Goal: Task Accomplishment & Management: Complete application form

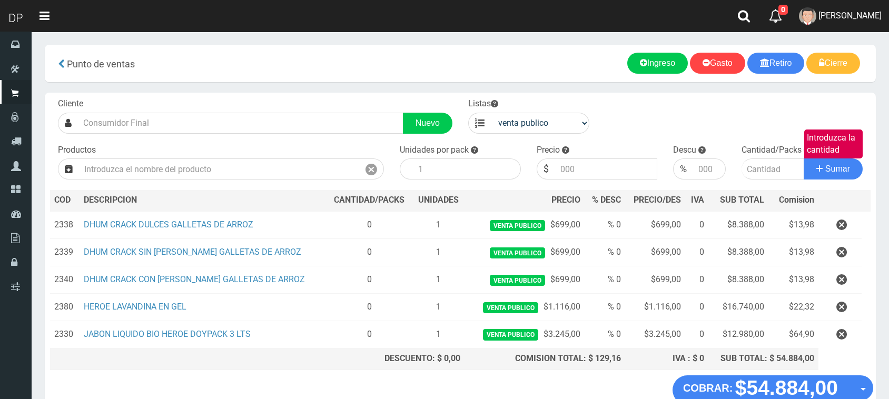
scroll to position [64, 0]
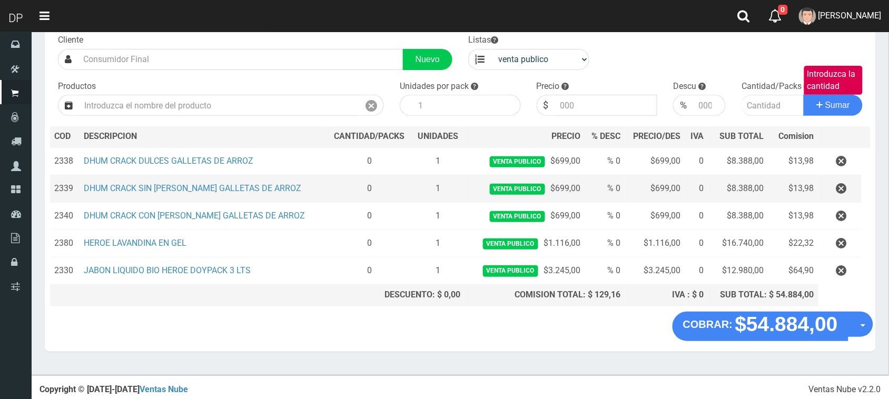
click at [844, 201] on td at bounding box center [839, 188] width 43 height 27
click at [841, 186] on icon "button" at bounding box center [841, 189] width 11 height 18
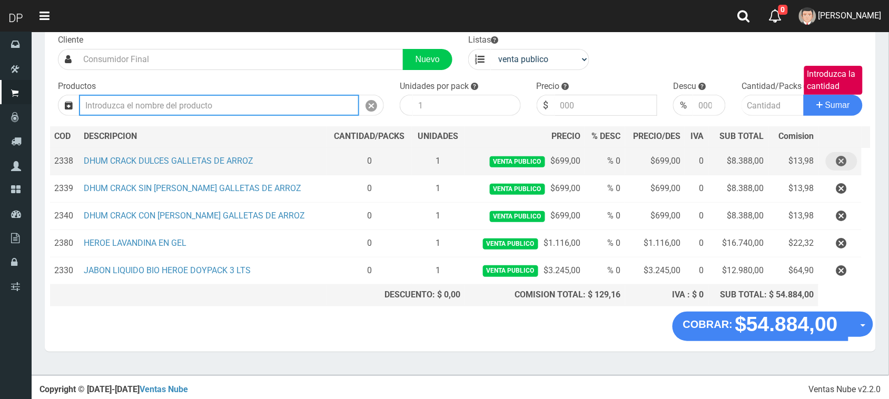
scroll to position [36, 0]
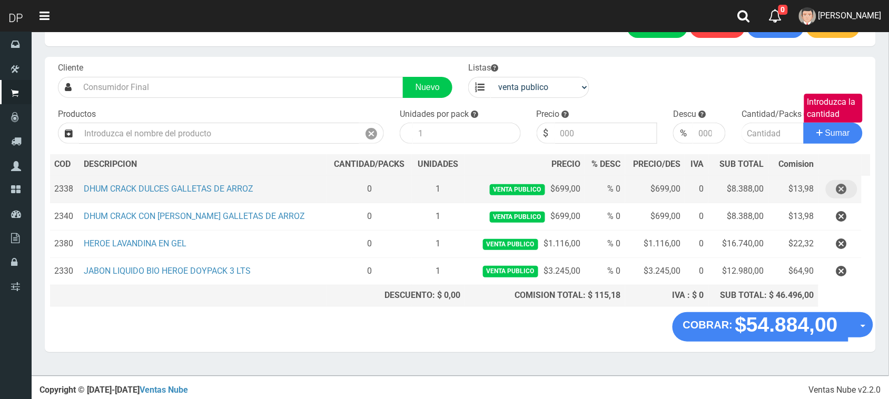
click at [848, 192] on button "button" at bounding box center [842, 189] width 32 height 18
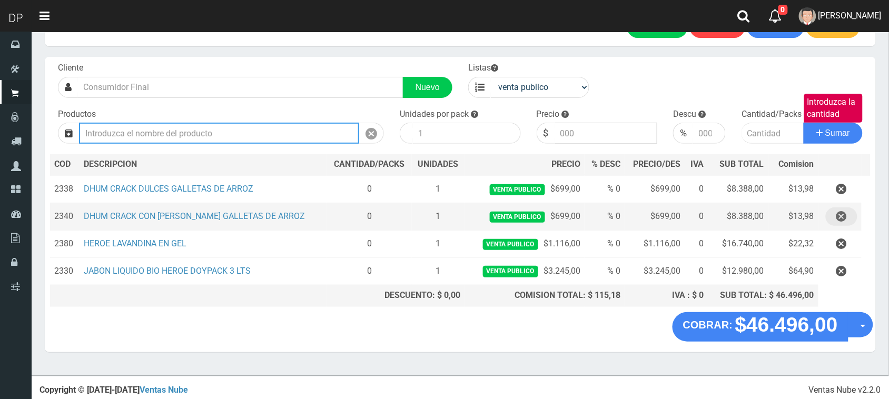
scroll to position [8, 0]
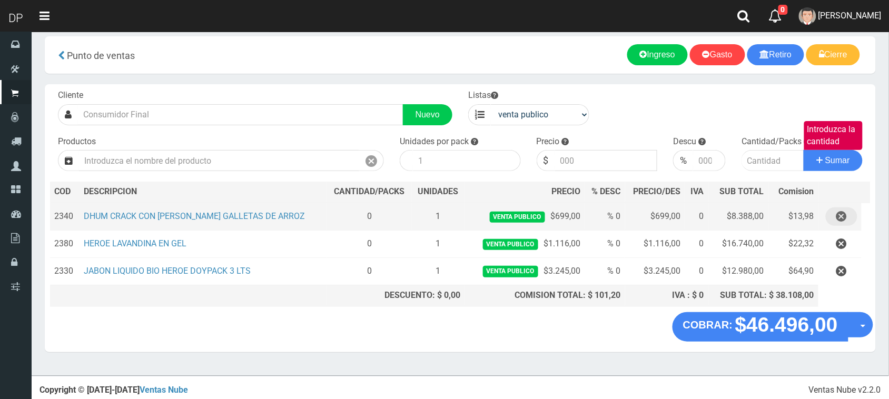
click at [847, 223] on button "button" at bounding box center [842, 216] width 32 height 18
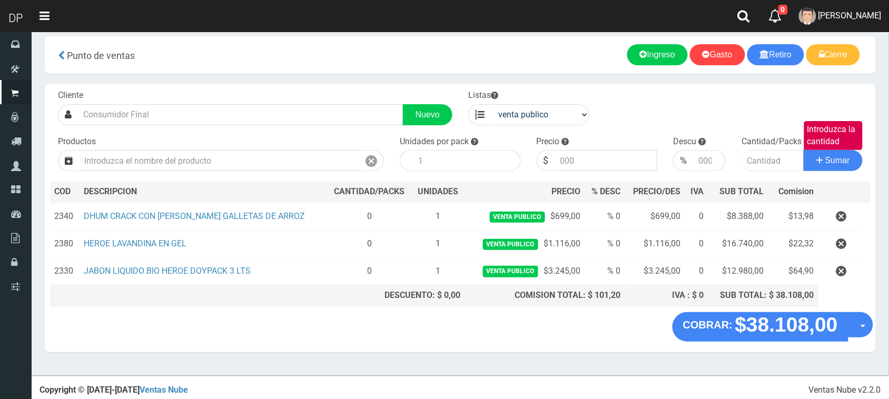
scroll to position [0, 0]
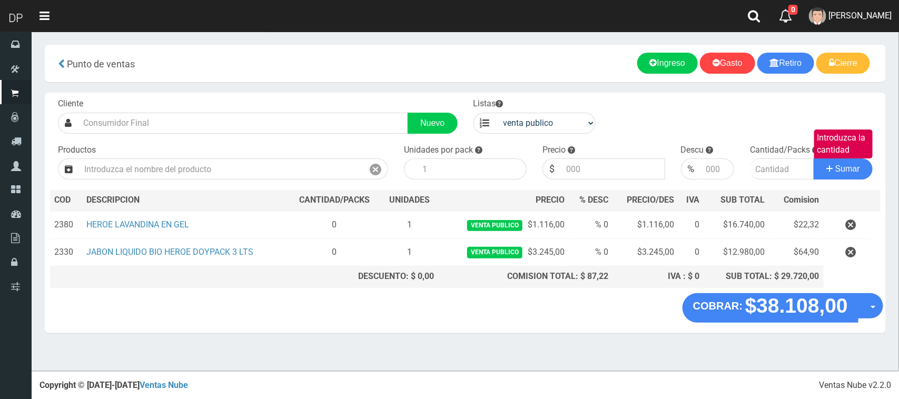
click at [847, 250] on icon "button" at bounding box center [850, 252] width 11 height 18
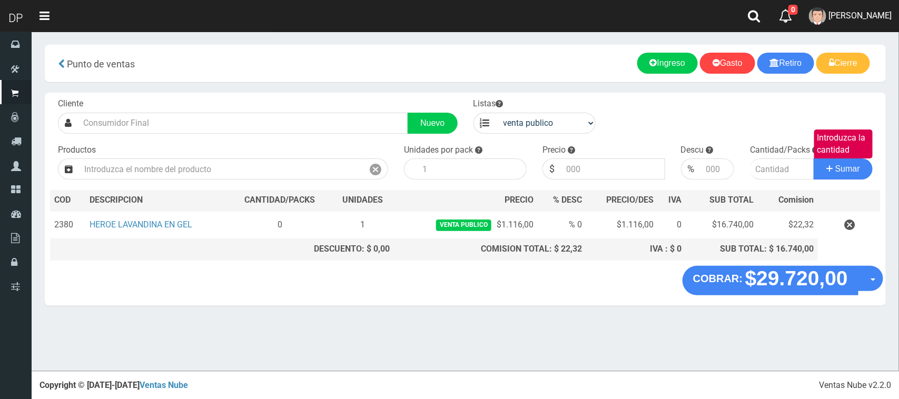
click at [843, 224] on button "button" at bounding box center [850, 225] width 32 height 18
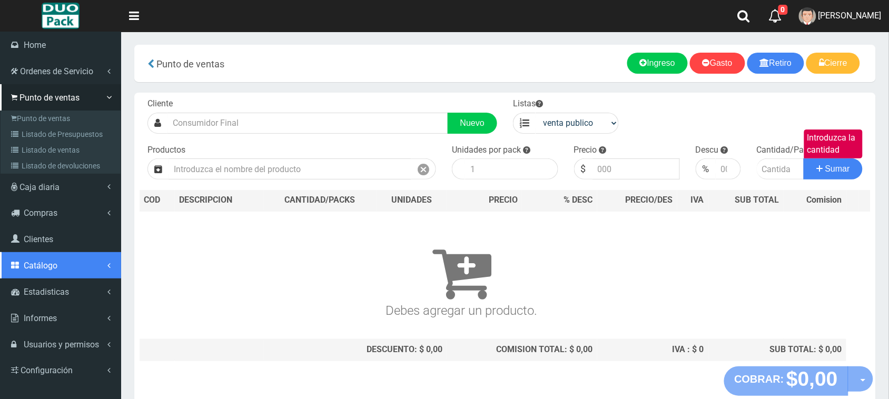
click at [80, 269] on link "Catálogo" at bounding box center [60, 265] width 121 height 26
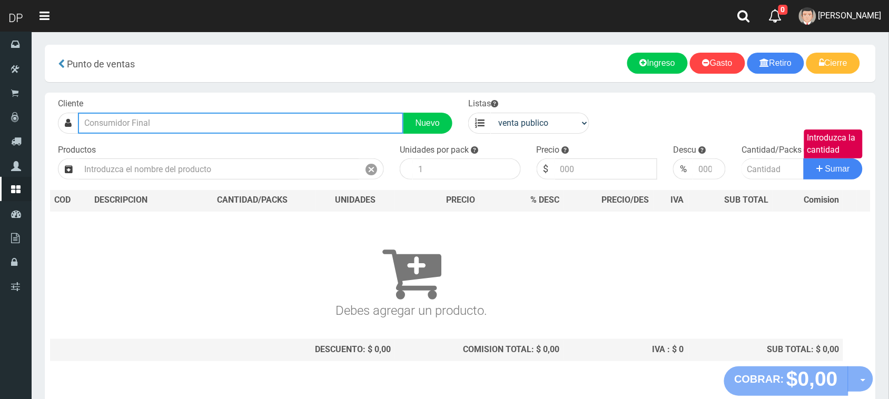
click at [400, 124] on input "text" at bounding box center [240, 123] width 325 height 21
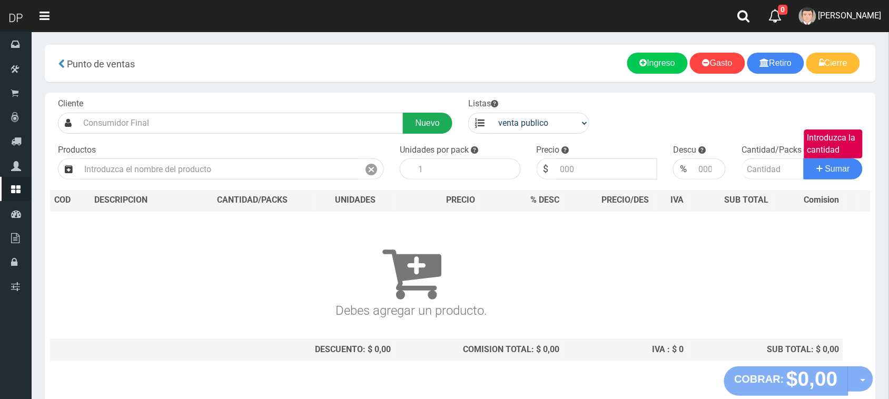
click at [411, 122] on link "Nuevo" at bounding box center [428, 123] width 50 height 21
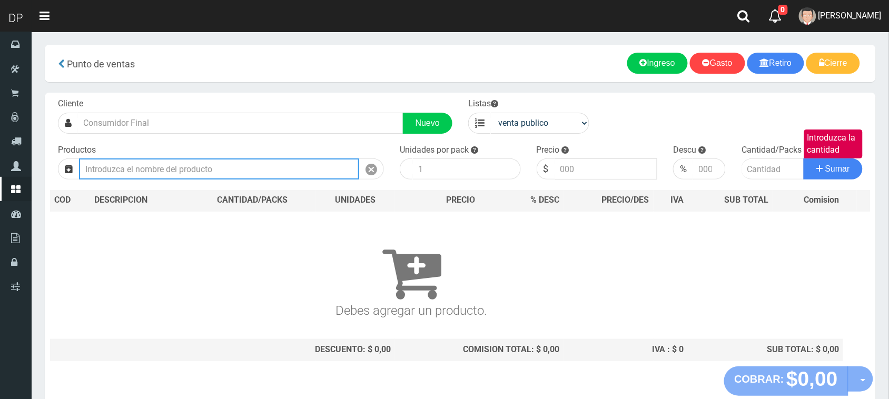
click at [203, 169] on input "text" at bounding box center [219, 169] width 280 height 21
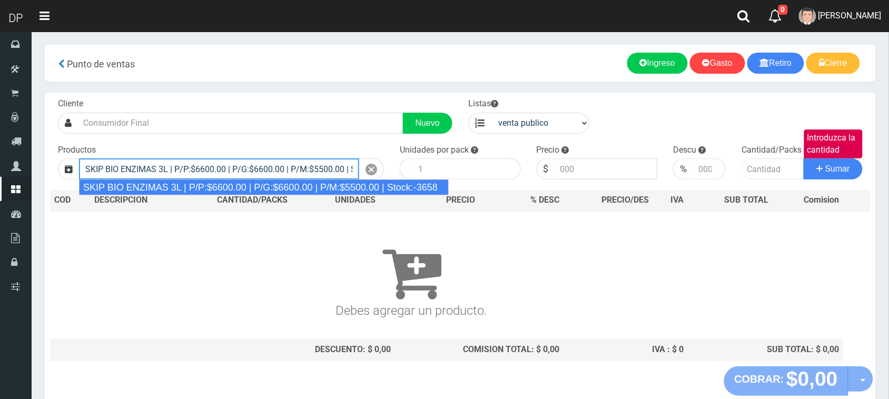
type input "SKIP BIO ENZIMAS 3L | P/P:$6600.00 | P/G:$6600.00 | P/M:$5500.00 | Stock:-3658"
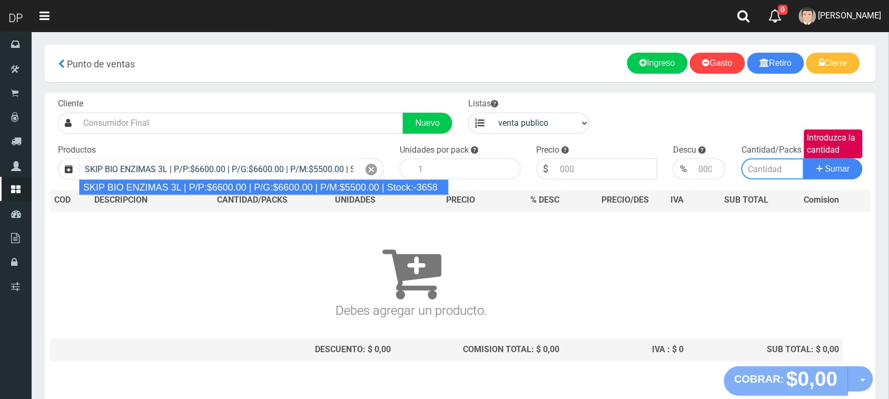
type input "4"
type input "6600.00"
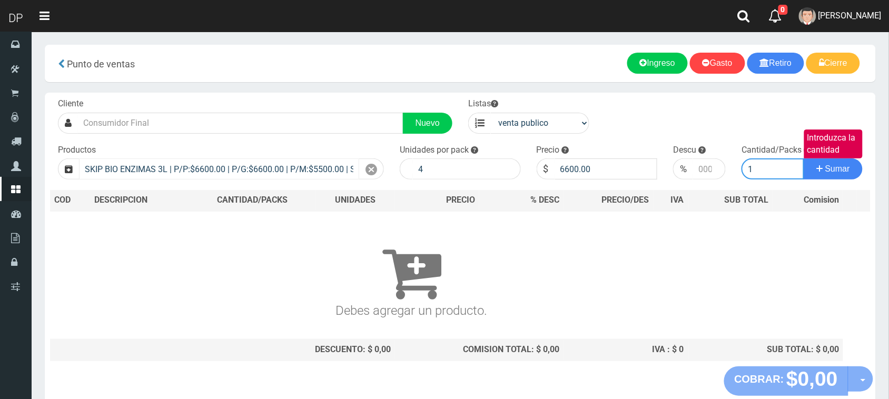
type input "1"
click at [804, 159] on button "Sumar" at bounding box center [833, 169] width 59 height 21
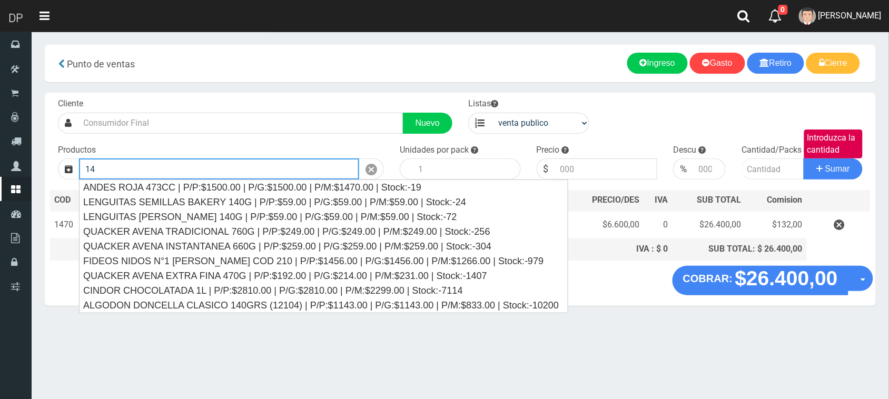
type input "1"
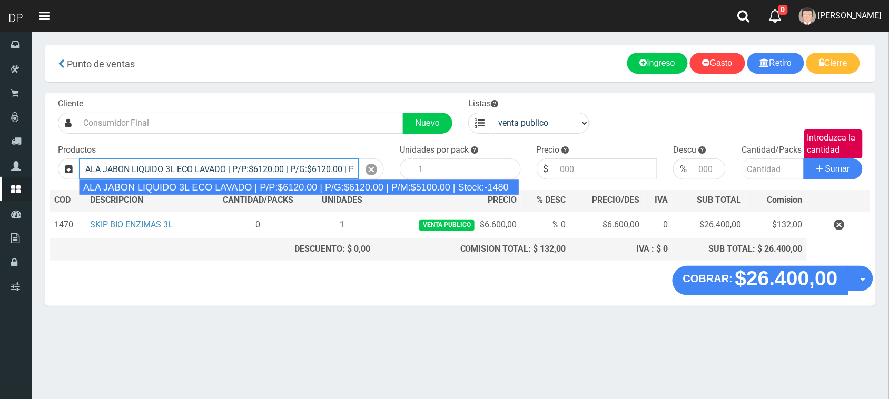
type input "ALA JABON LIQUIDO 3L ECO LAVADO | P/P:$6120.00 | P/G:$6120.00 | P/M:$5100.00 | …"
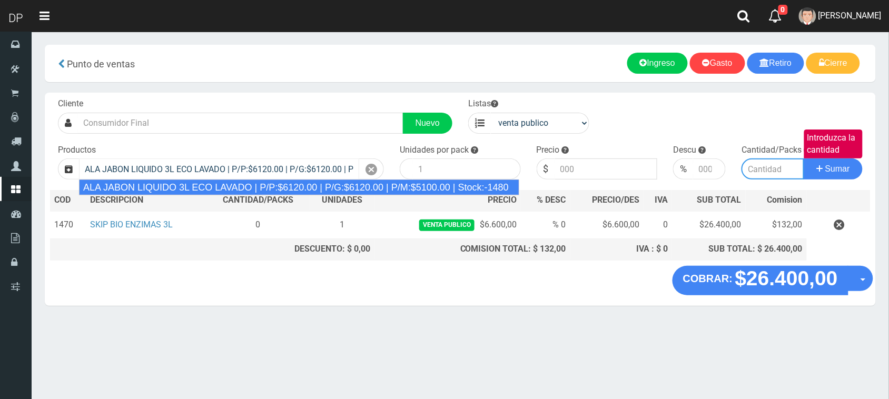
type input "4"
type input "6120.00"
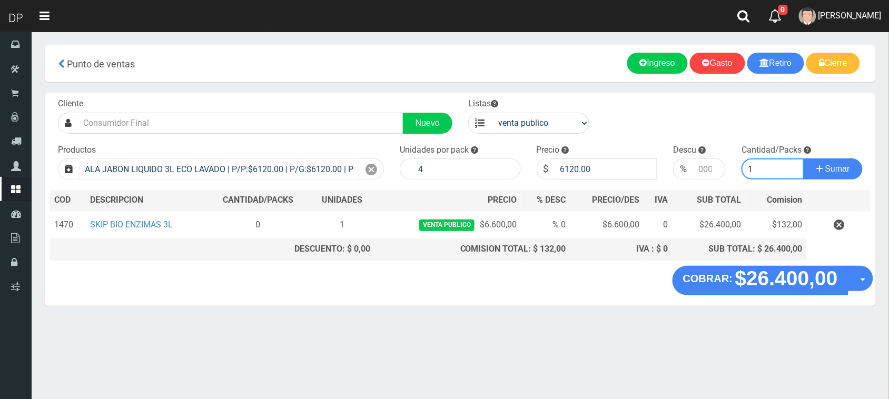
type input "1"
click at [804, 159] on button "Sumar" at bounding box center [833, 169] width 59 height 21
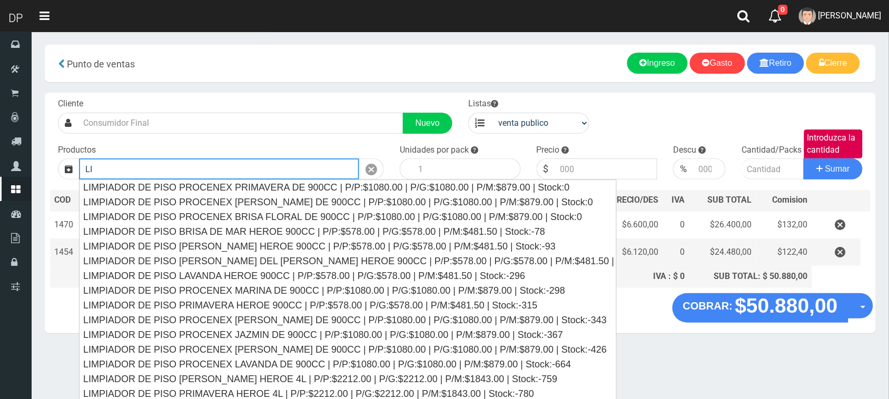
type input "L"
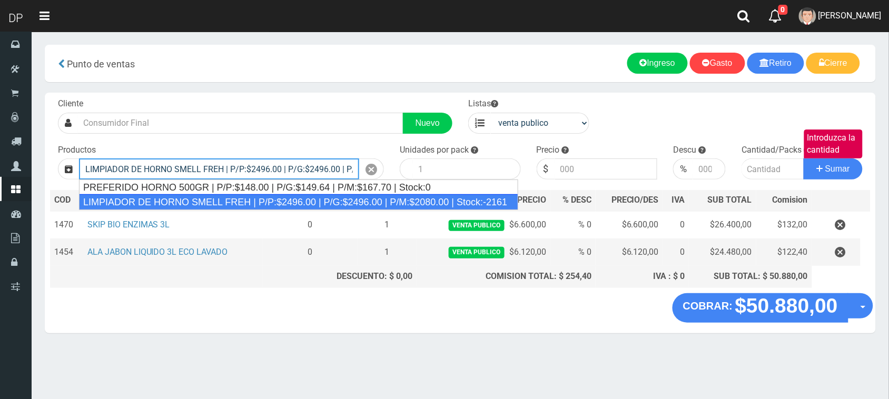
type input "LIMPIADOR DE HORNO SMELL FREH | P/P:$2496.00 | P/G:$2496.00 | P/M:$2080.00 | St…"
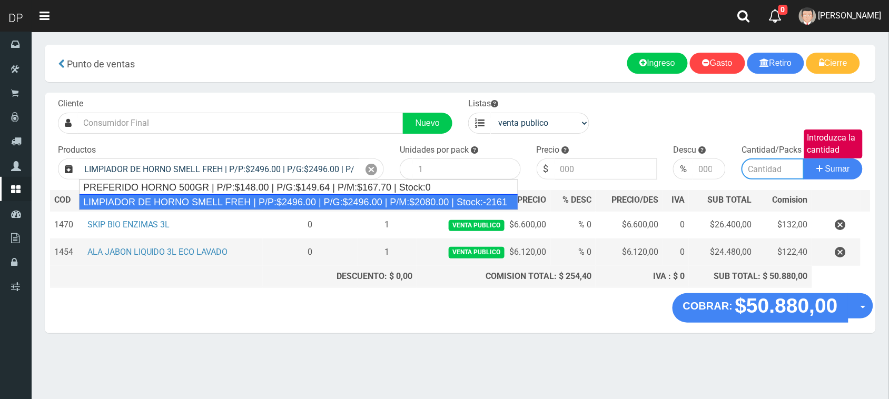
type input "12"
type input "2496.00"
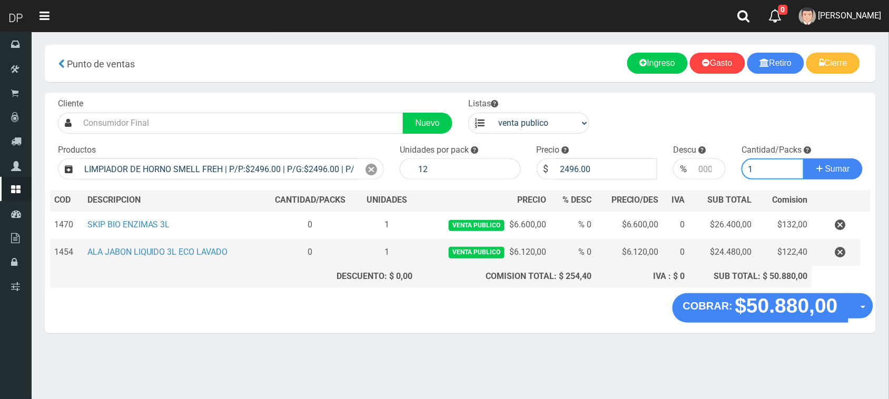
type input "1"
click at [804, 159] on button "Sumar" at bounding box center [833, 169] width 59 height 21
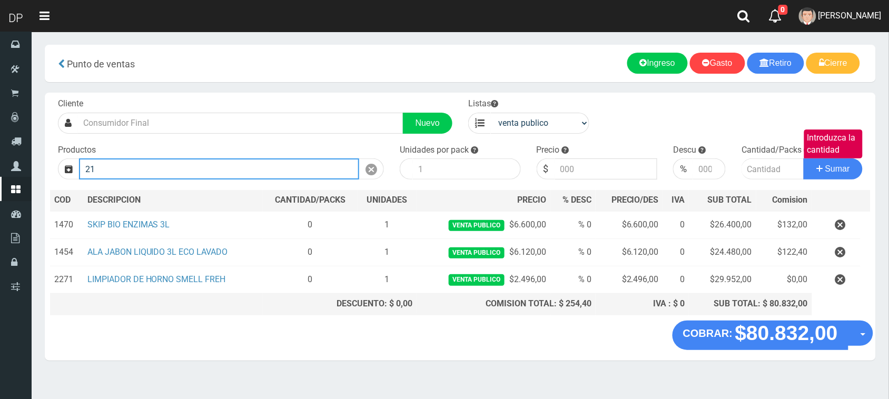
type input "2"
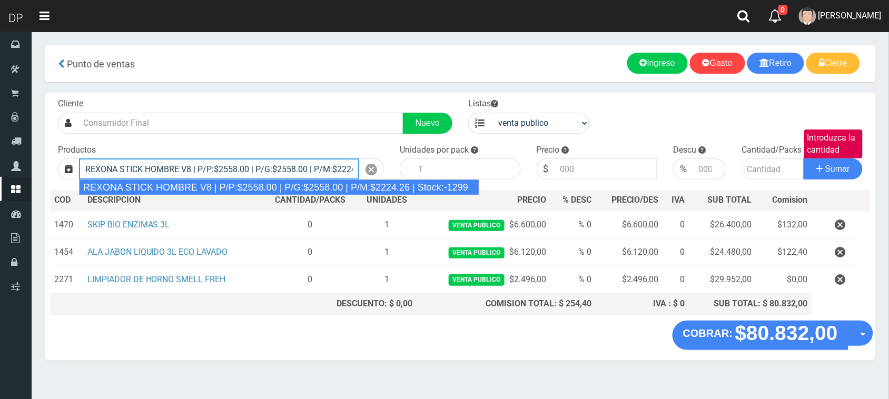
type input "REXONA STICK HOMBRE V8 | P/P:$2558.00 | P/G:$2558.00 | P/M:$2224.26 | Stock:-12…"
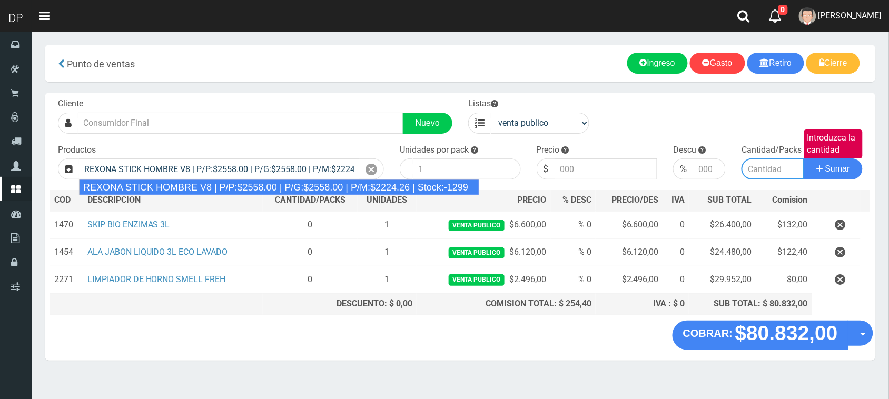
type input "12"
type input "2558.00"
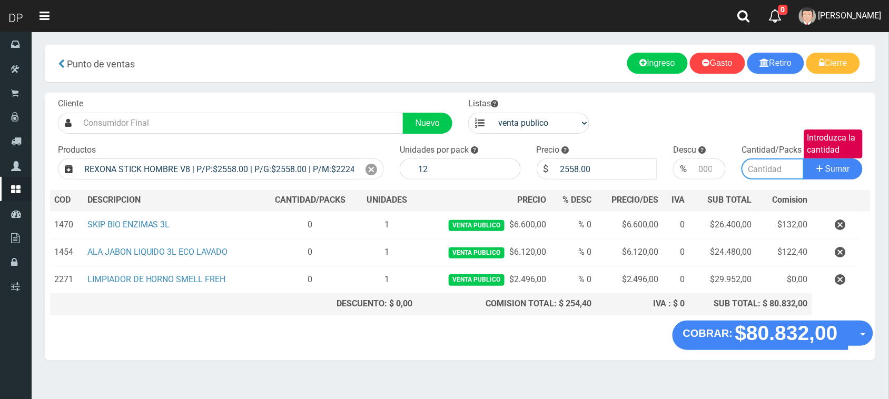
click at [804, 159] on button "Sumar" at bounding box center [833, 169] width 59 height 21
type input "1"
click at [804, 159] on button "Sumar" at bounding box center [833, 169] width 59 height 21
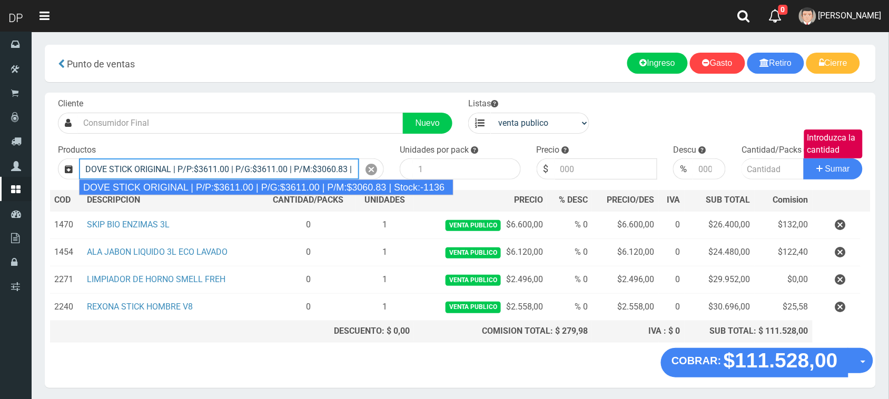
type input "DOVE STICK ORIGINAL | P/P:$3611.00 | P/G:$3611.00 | P/M:$3060.83 | Stock:-1136"
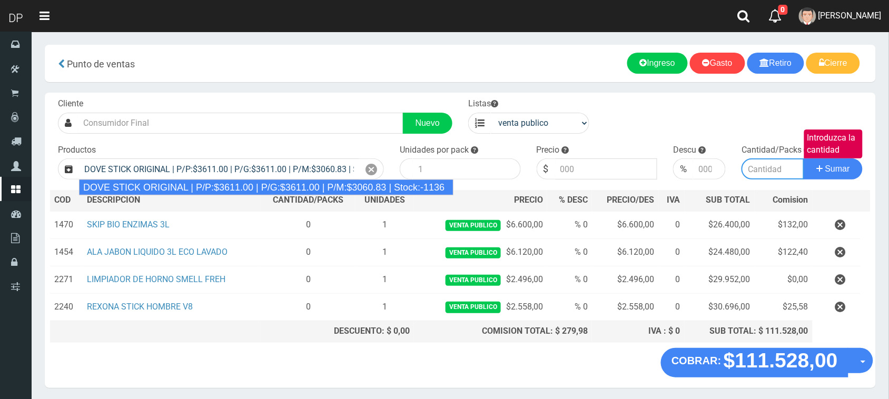
type input "12"
type input "3611.00"
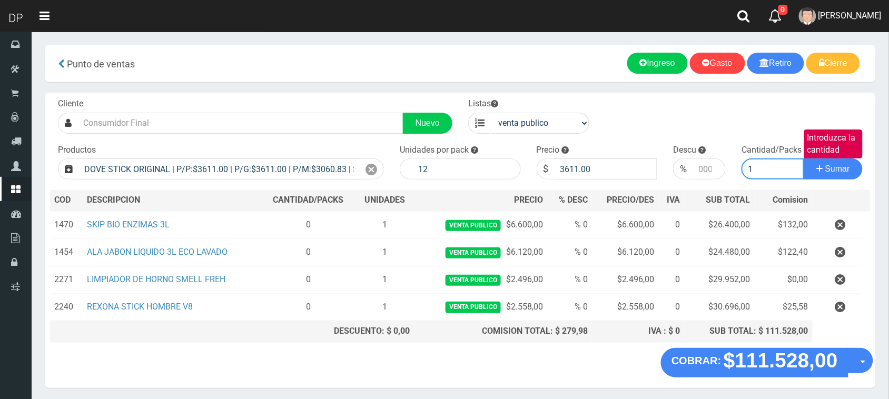
type input "1"
click at [804, 159] on button "Sumar" at bounding box center [833, 169] width 59 height 21
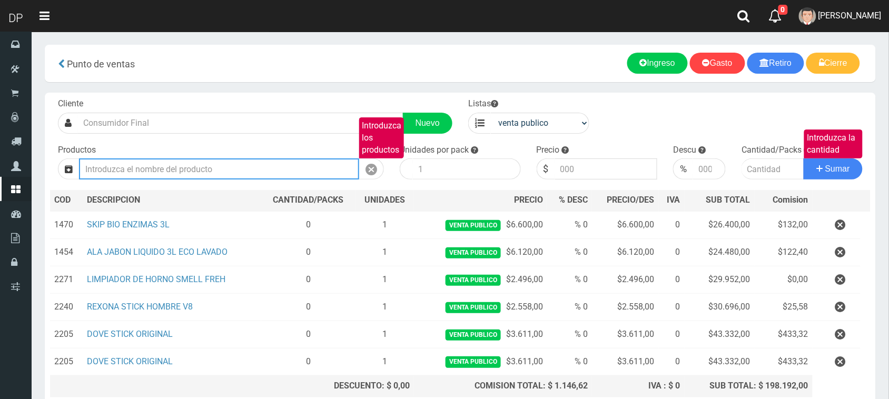
click at [153, 175] on input "Introduzca los productos" at bounding box center [219, 169] width 280 height 21
click at [167, 170] on input "Introduzca los productos" at bounding box center [219, 169] width 280 height 21
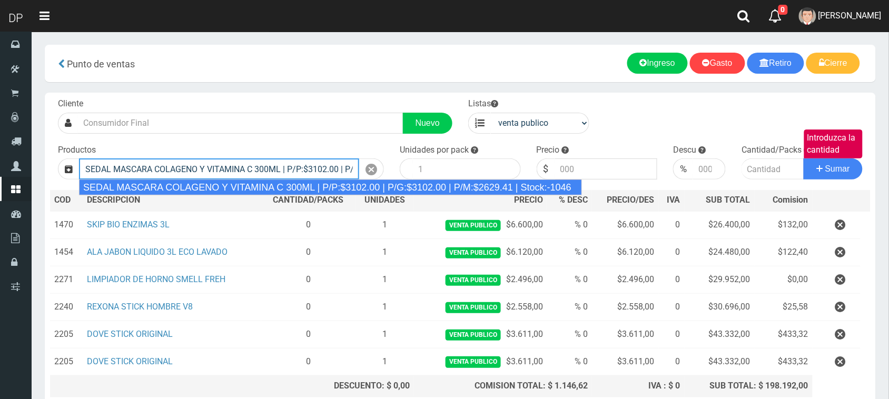
type input "SEDAL MASCARA COLAGENO Y VITAMINA C 300ML | P/P:$3102.00 | P/G:$3102.00 | P/M:$…"
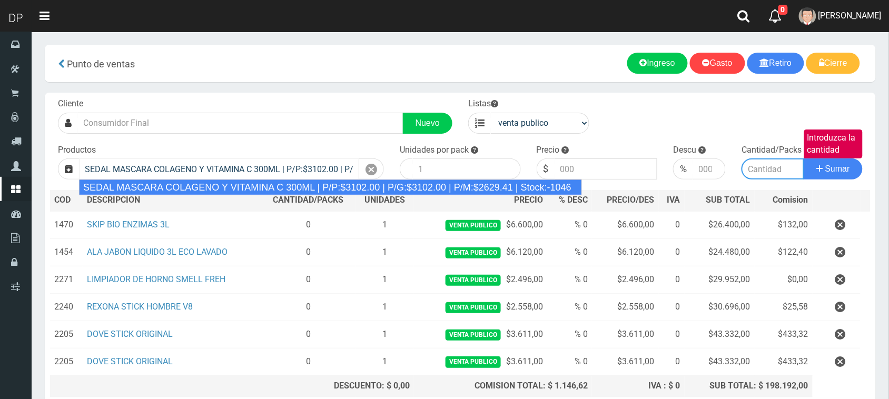
type input "6"
type input "3102.00"
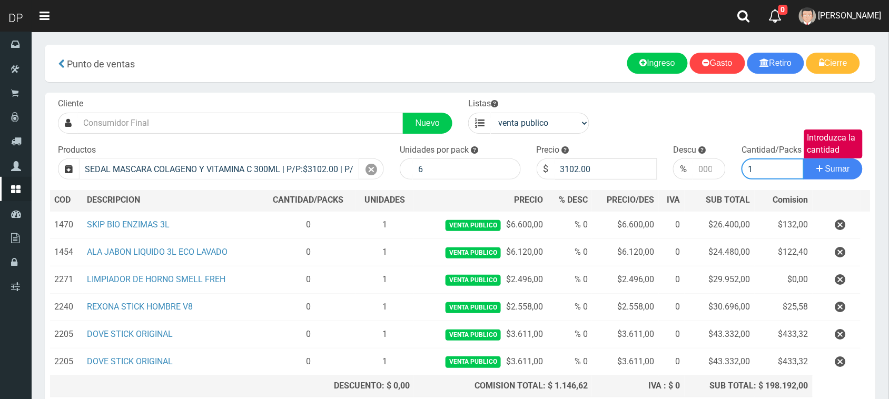
type input "1"
click at [804, 159] on button "Sumar" at bounding box center [833, 169] width 59 height 21
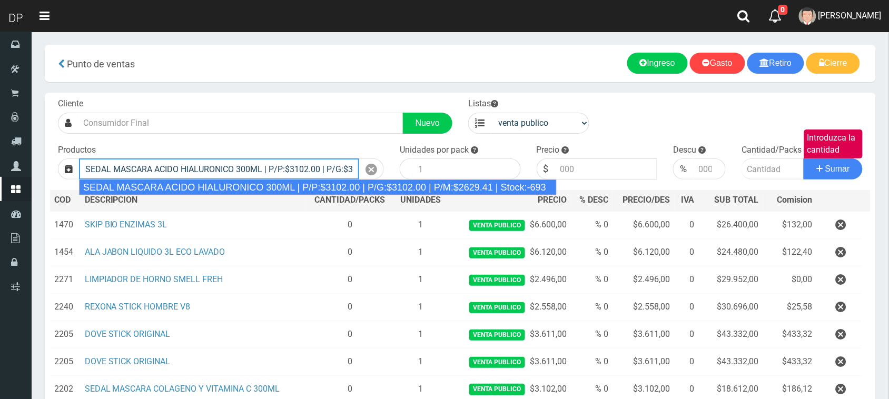
type input "SEDAL MASCARA ACIDO HIALURONICO 300ML | P/P:$3102.00 | P/G:$3102.00 | P/M:$2629…"
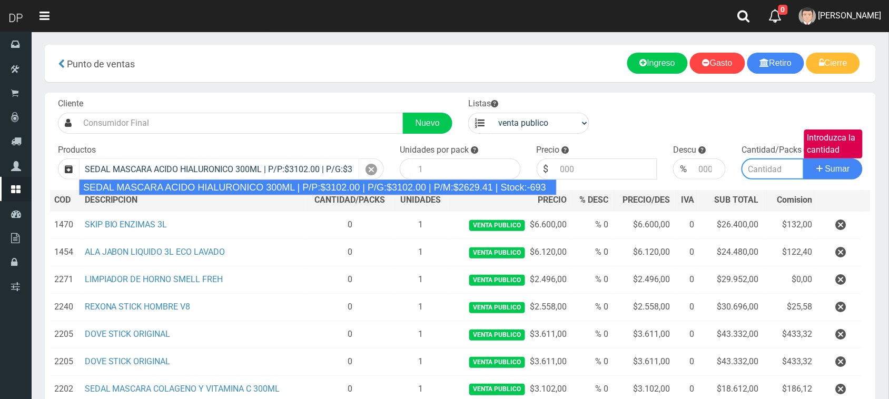
type input "6"
type input "3102.00"
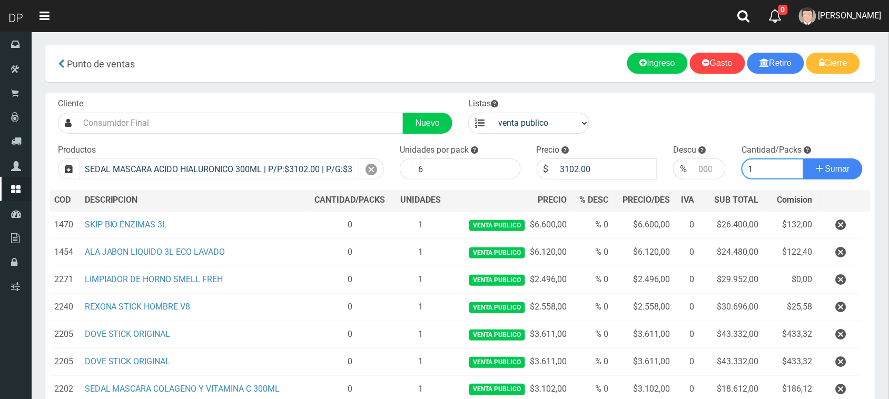
type input "1"
click at [804, 159] on button "Sumar" at bounding box center [833, 169] width 59 height 21
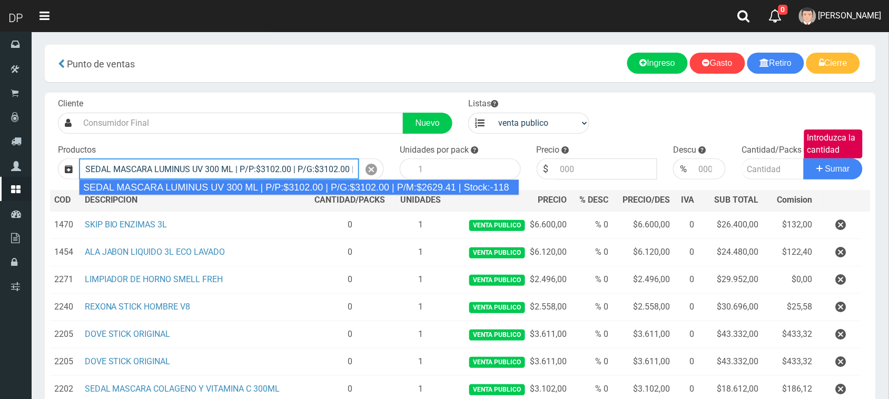
type input "SEDAL MASCARA LUMINUS UV 300 ML | P/P:$3102.00 | P/G:$3102.00 | P/M:$2629.41 | …"
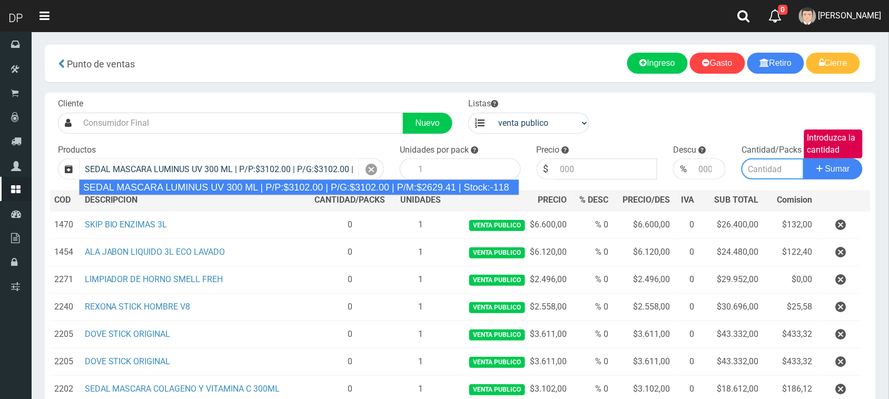
type input "6"
type input "3102.00"
click at [804, 159] on button "Sumar" at bounding box center [833, 169] width 59 height 21
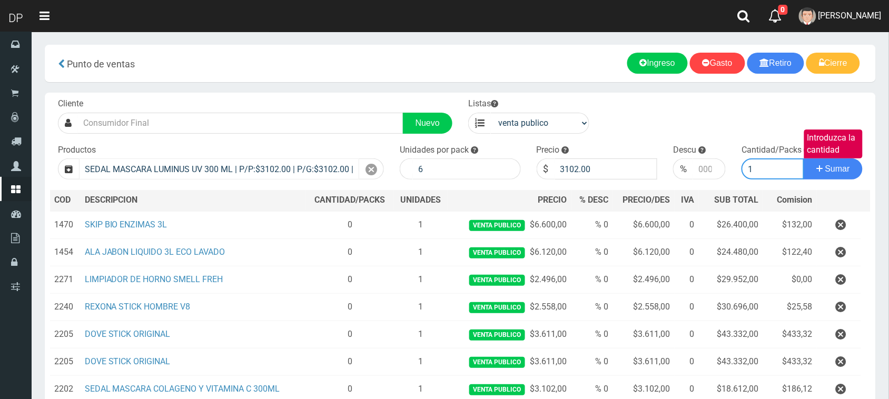
type input "1"
click at [804, 159] on button "Sumar" at bounding box center [833, 169] width 59 height 21
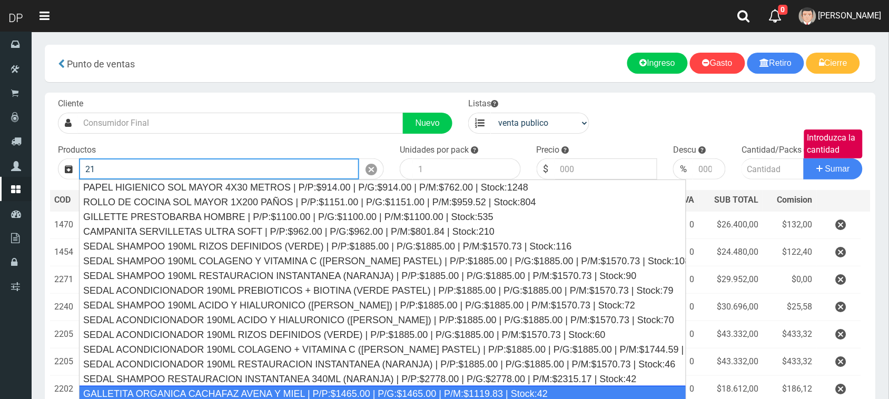
type input "21"
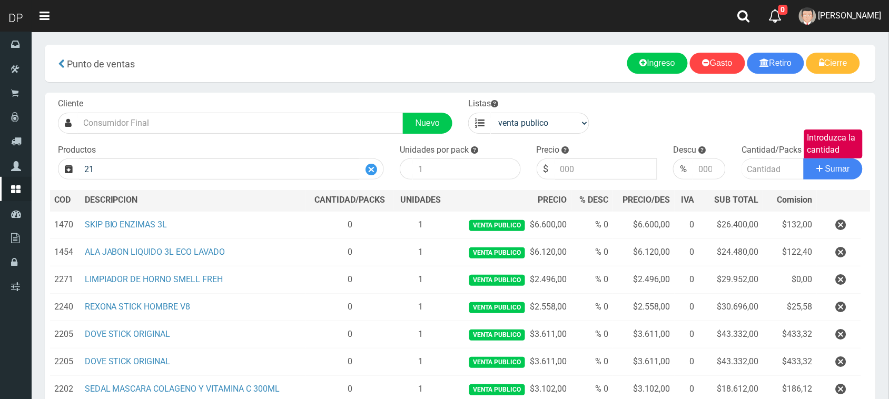
click at [373, 170] on icon at bounding box center [371, 169] width 12 height 15
click at [725, 16] on nav "Toggle navigation 0 0 Eliminar eduardo meriño Mensajes Ordenes Servicio Mi Cuen…" at bounding box center [460, 16] width 857 height 32
click at [759, 6] on link at bounding box center [743, 16] width 31 height 32
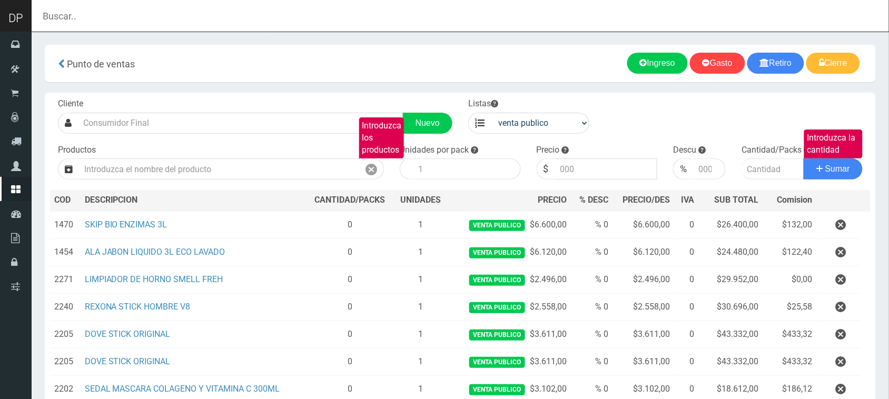
type input "B"
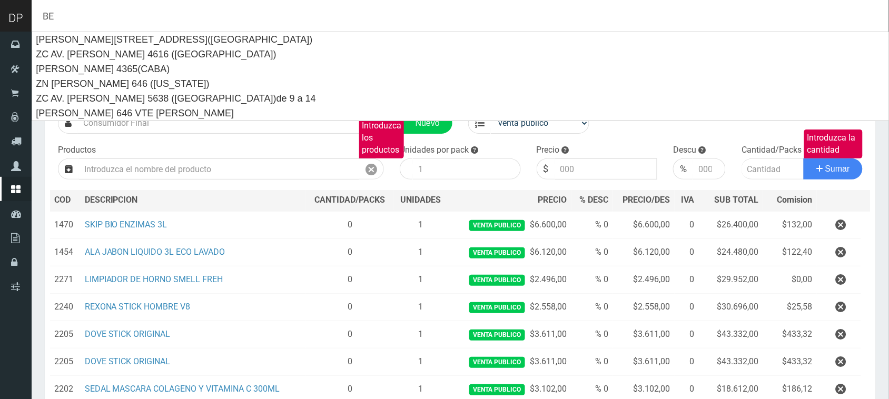
type input "B"
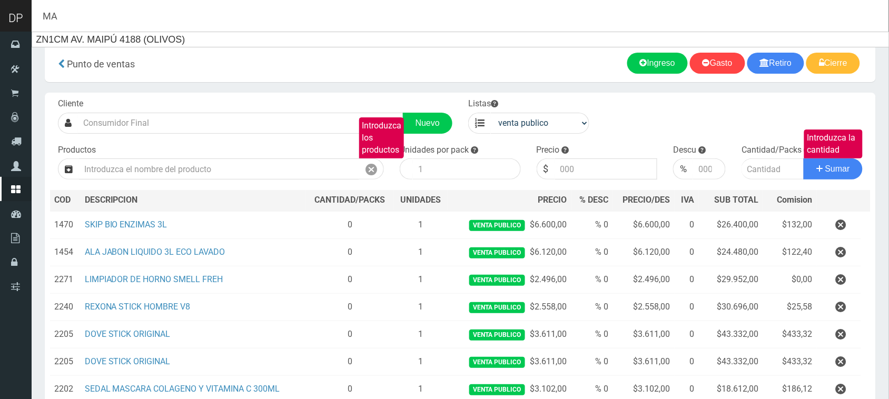
type input "M"
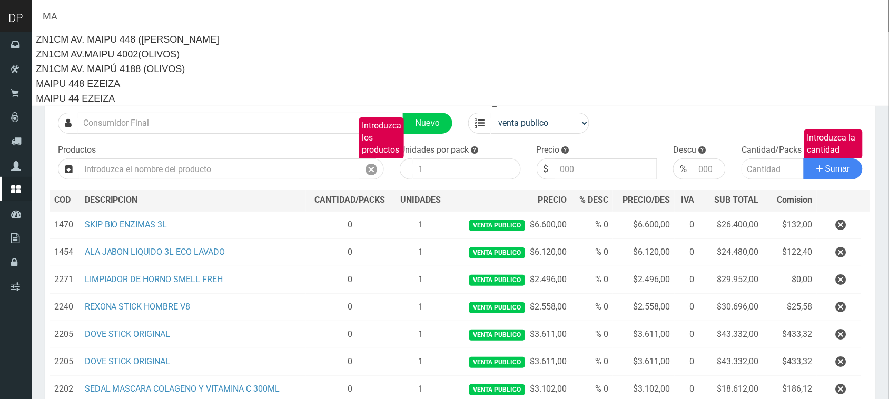
type input "M"
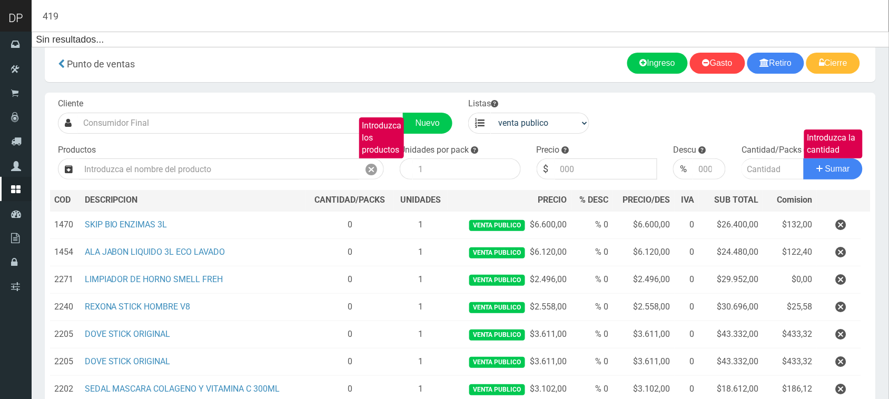
type input "41"
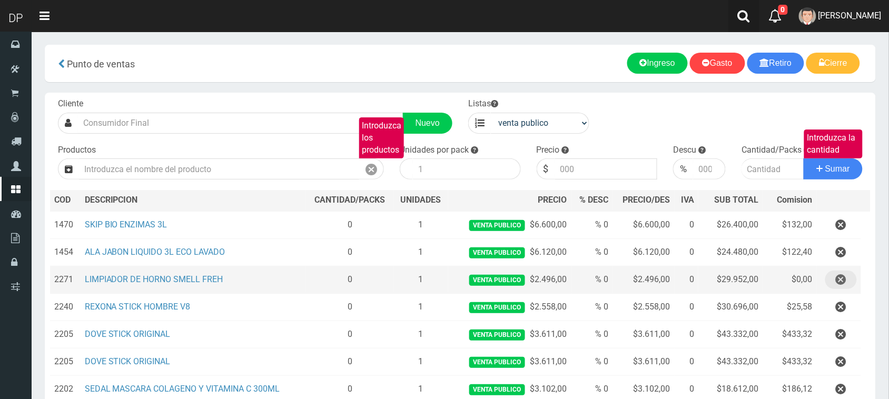
click at [843, 284] on icon "button" at bounding box center [841, 280] width 11 height 18
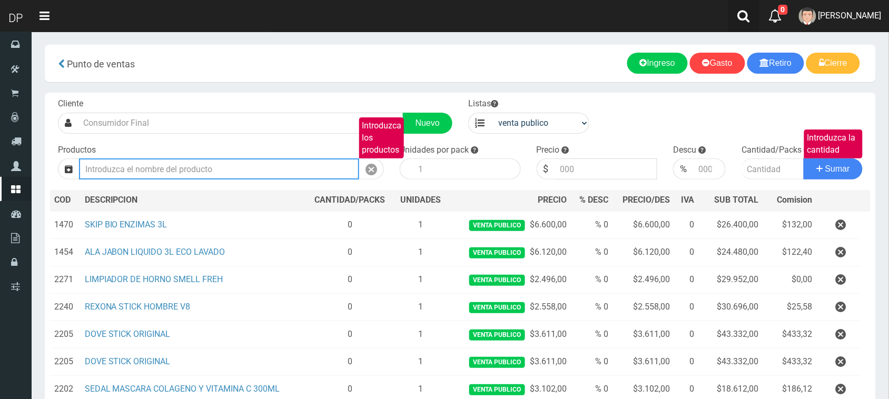
click at [841, 303] on body "Cargando... × × Listo!" at bounding box center [444, 288] width 889 height 577
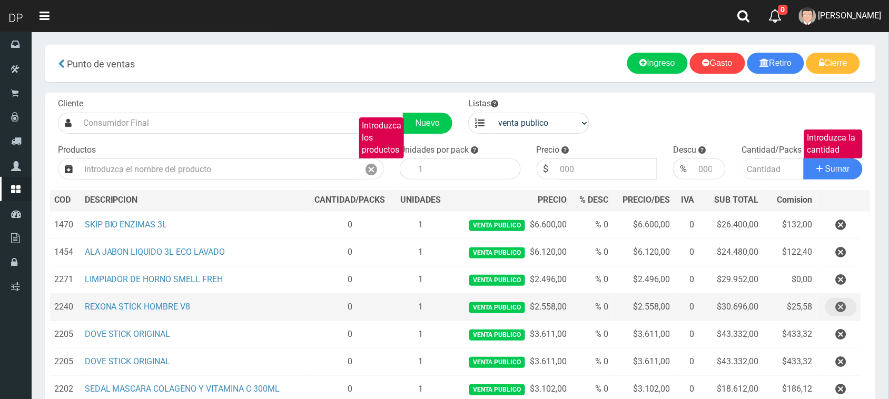
click at [838, 306] on icon "button" at bounding box center [841, 307] width 11 height 18
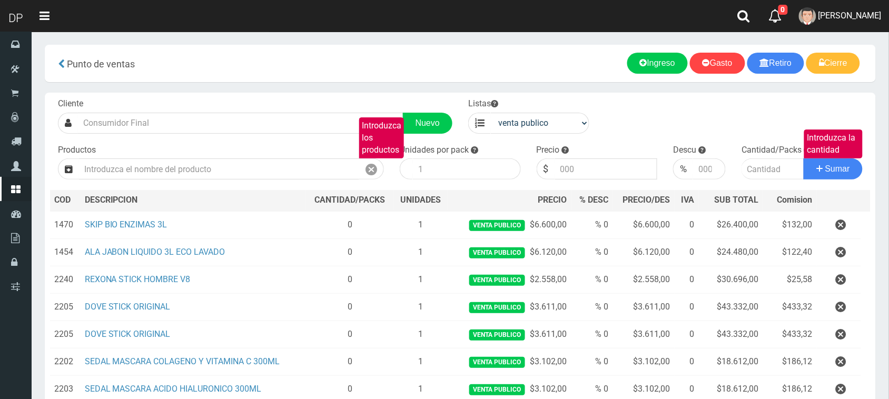
click at [839, 227] on icon "button" at bounding box center [841, 225] width 11 height 18
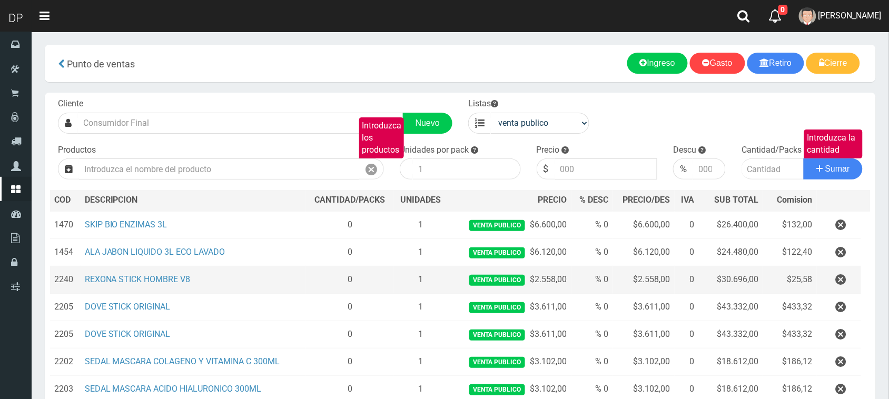
click at [838, 290] on td at bounding box center [839, 279] width 44 height 27
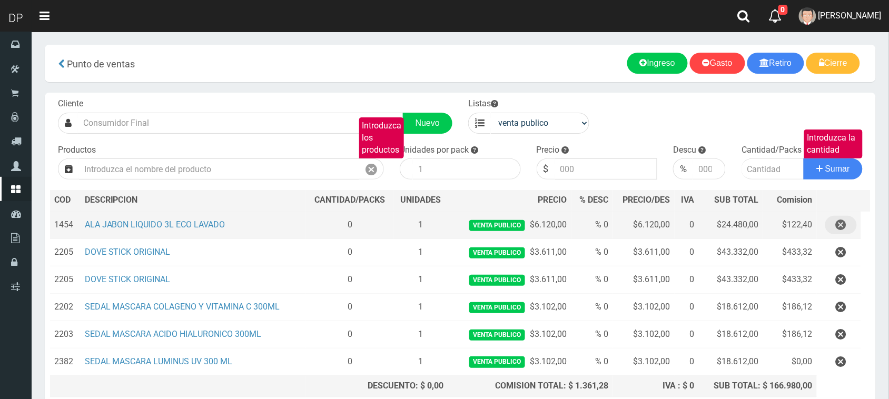
click at [835, 223] on button "button" at bounding box center [841, 225] width 32 height 18
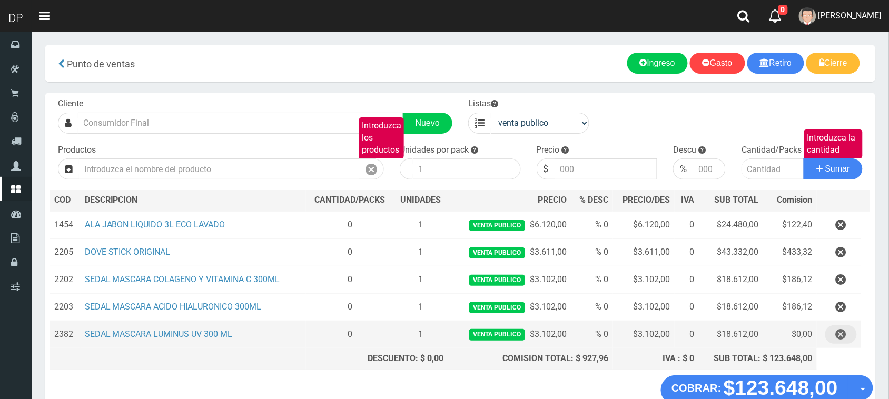
click at [846, 341] on icon "button" at bounding box center [841, 334] width 11 height 18
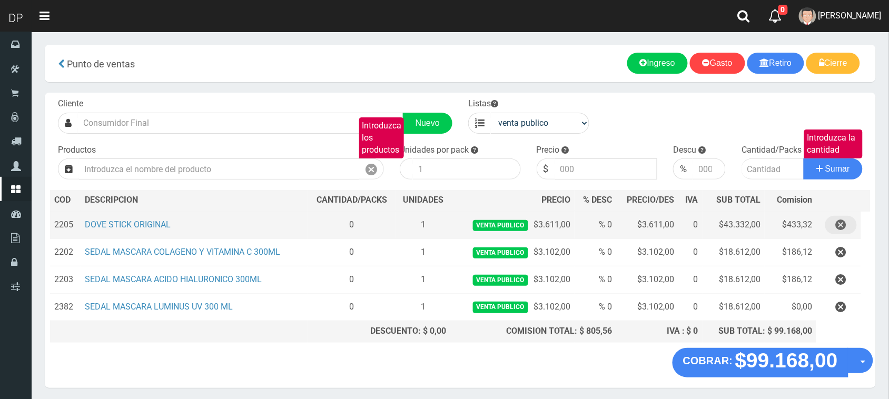
click at [833, 225] on button "button" at bounding box center [841, 225] width 32 height 18
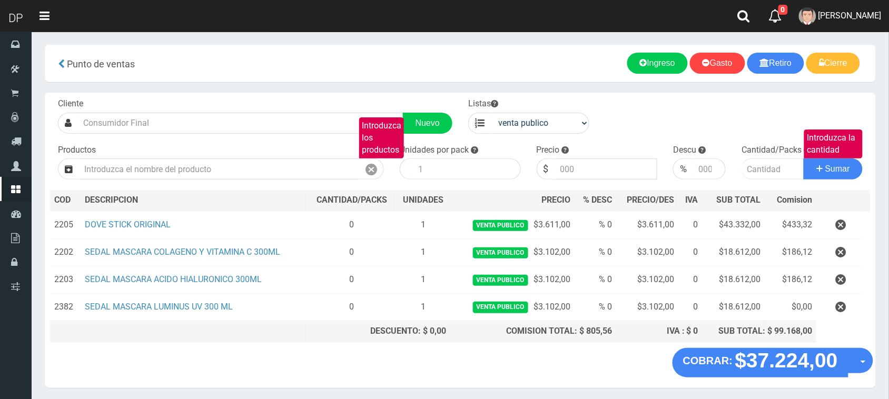
click at [838, 289] on icon "button" at bounding box center [841, 280] width 11 height 18
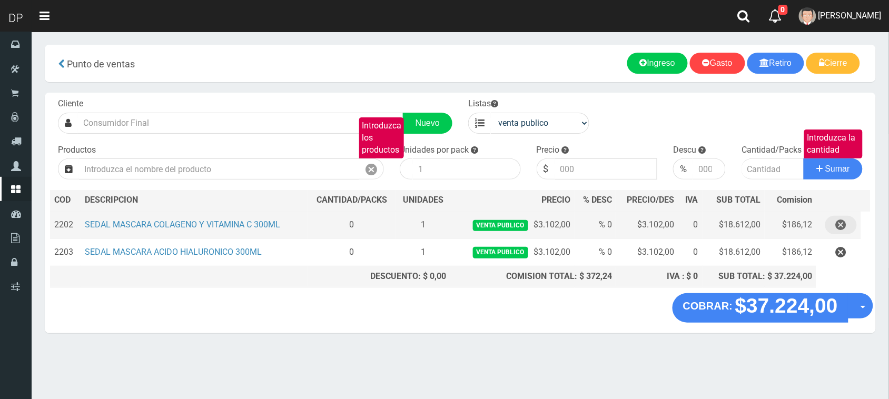
click at [840, 222] on icon "button" at bounding box center [841, 225] width 11 height 18
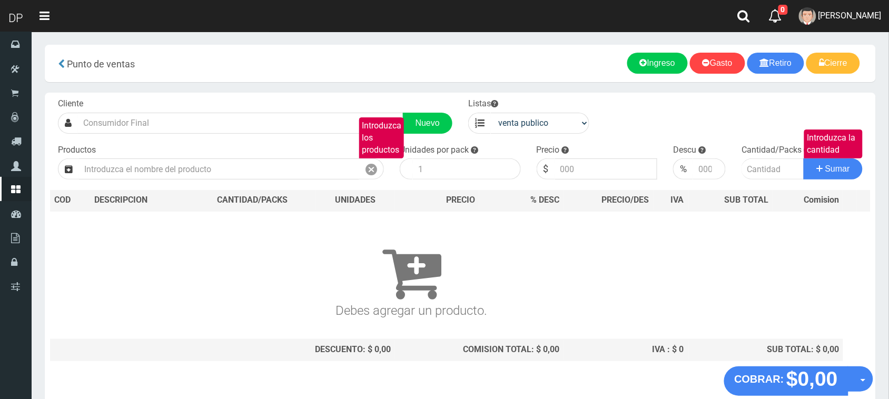
click at [838, 227] on table "COD DES CRIPCION CANTIDAD/PACKS UNIDADES PRECIO % DESC PRECIO/DES IVA SUB TOTAL…" at bounding box center [460, 275] width 821 height 171
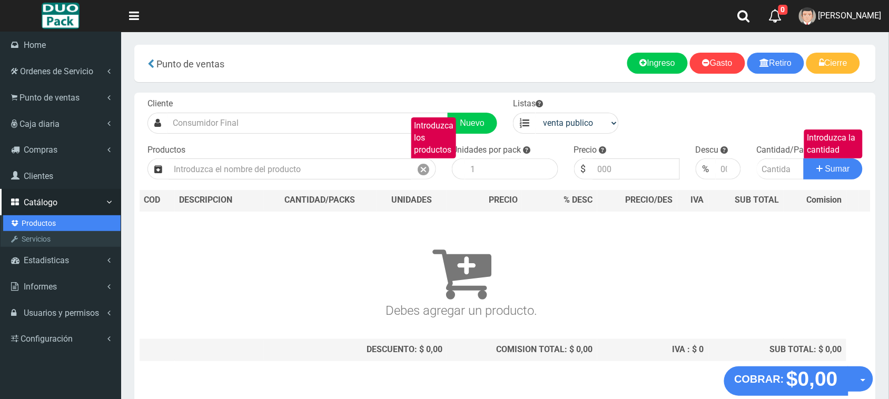
click at [50, 221] on link "Productos" at bounding box center [61, 223] width 117 height 16
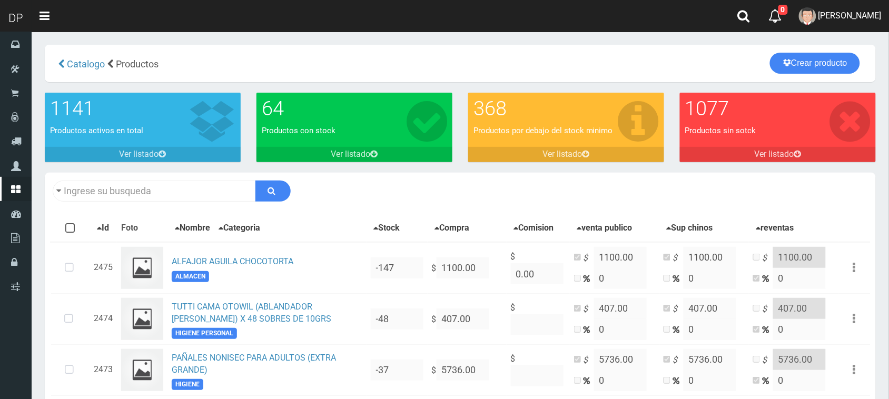
click at [80, 175] on div "Descargar PDF Guardar cambios 150" at bounding box center [460, 191] width 831 height 37
click at [82, 183] on input "text" at bounding box center [154, 191] width 203 height 21
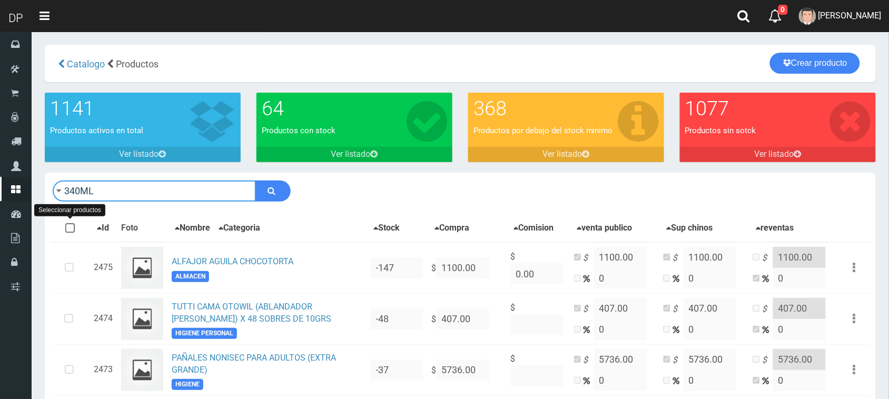
type input "340ML"
click at [255, 181] on button "submit" at bounding box center [272, 191] width 35 height 21
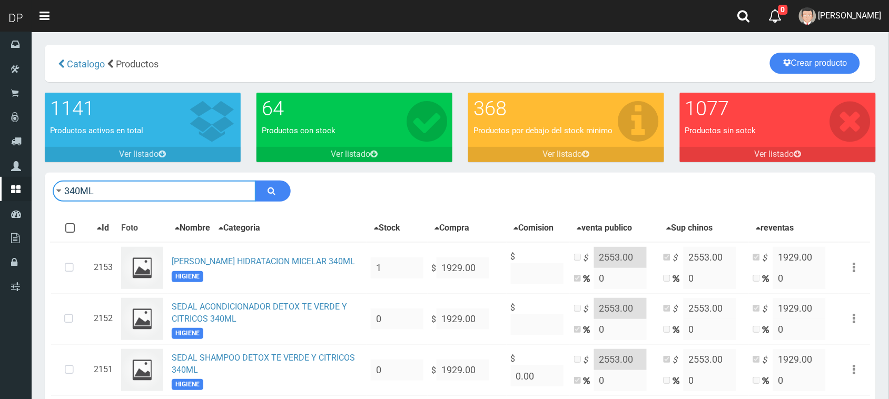
click at [140, 187] on input "340ML" at bounding box center [154, 191] width 203 height 21
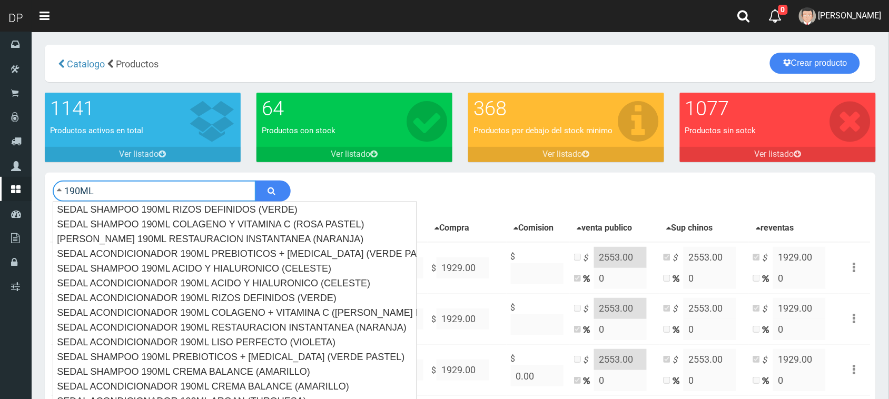
type input "190ML"
click at [255, 181] on button "submit" at bounding box center [272, 191] width 35 height 21
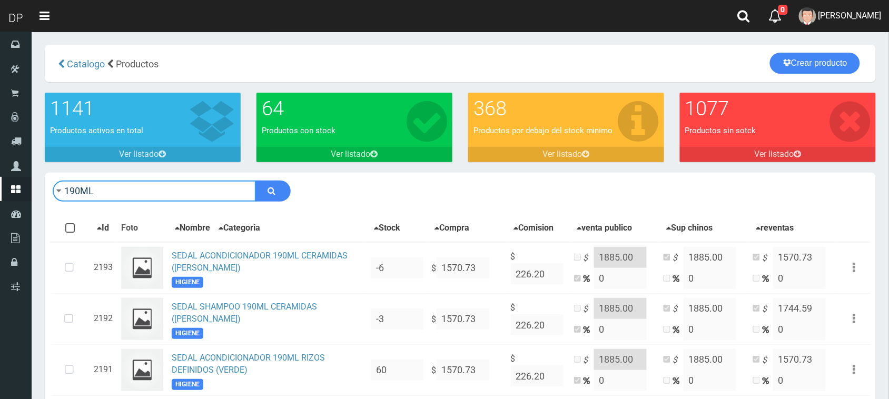
click at [106, 199] on input "190ML" at bounding box center [154, 191] width 203 height 21
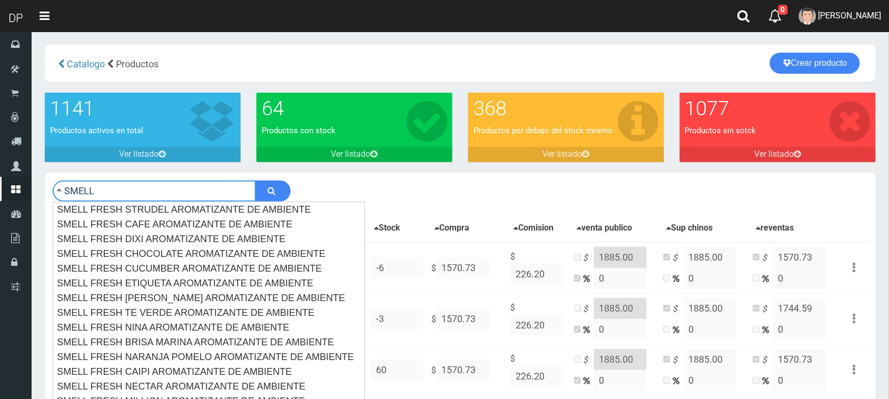
type input "SMELL"
click at [255, 181] on button "submit" at bounding box center [272, 191] width 35 height 21
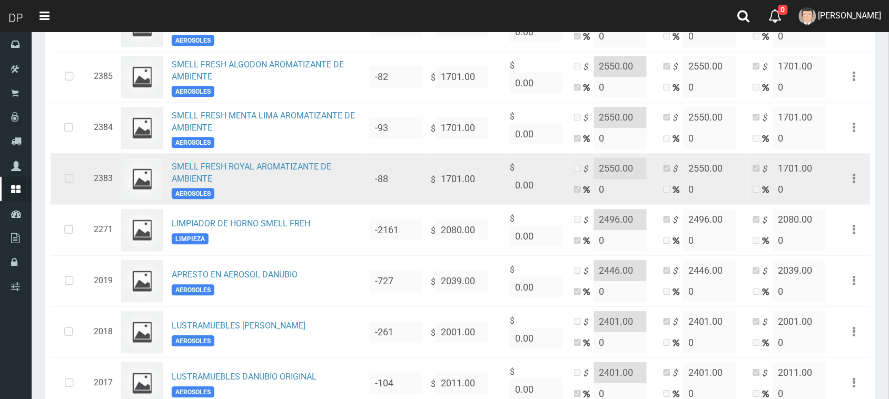
scroll to position [1907, 0]
